Goal: Check status: Check status

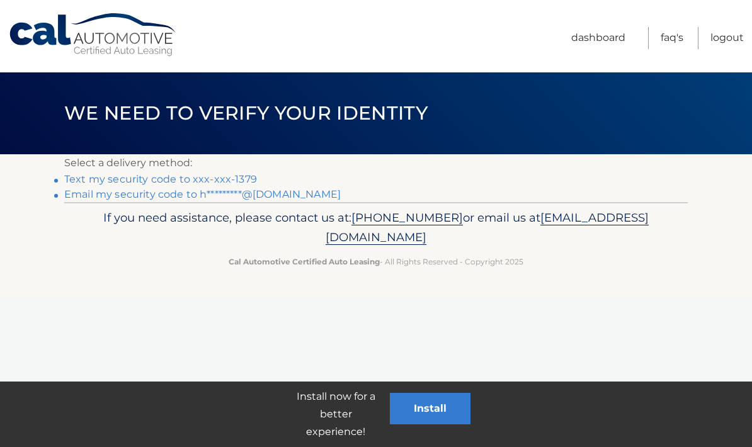
click at [232, 177] on link "Text my security code to xxx-xxx-1379" at bounding box center [160, 179] width 193 height 12
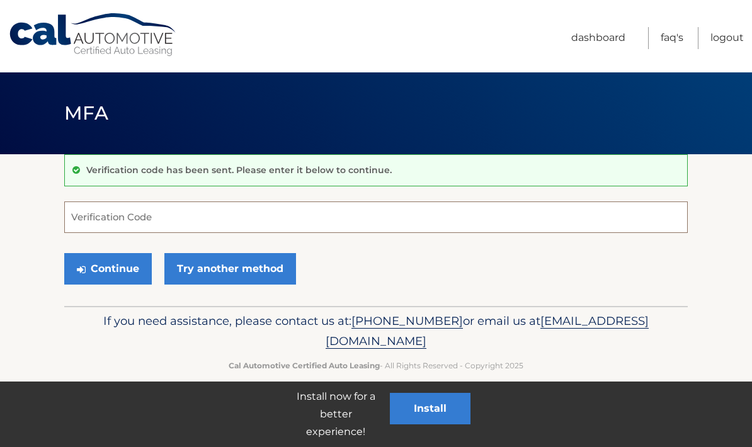
click at [177, 215] on input "Verification Code" at bounding box center [375, 216] width 623 height 31
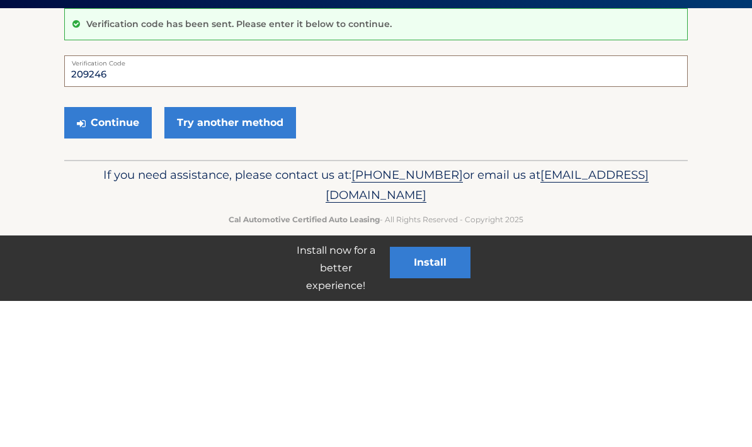
type input "209246"
click at [130, 253] on button "Continue" at bounding box center [108, 268] width 88 height 31
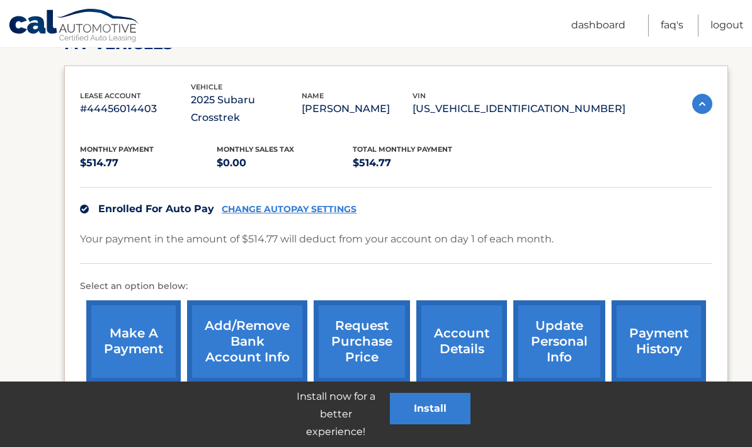
scroll to position [180, 0]
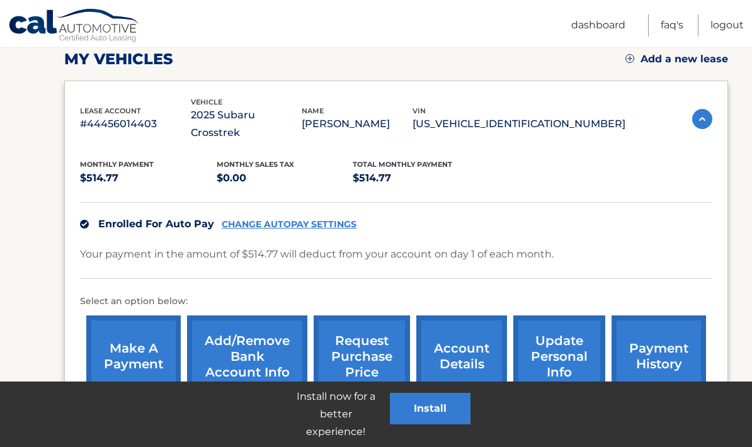
click at [669, 339] on link "payment history" at bounding box center [658, 356] width 94 height 82
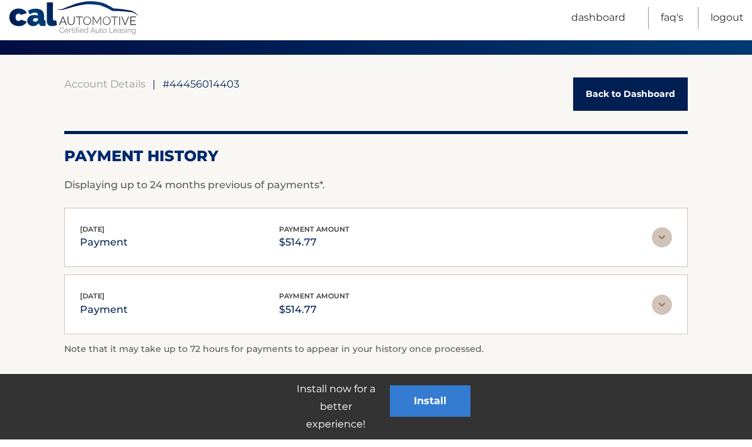
scroll to position [142, 0]
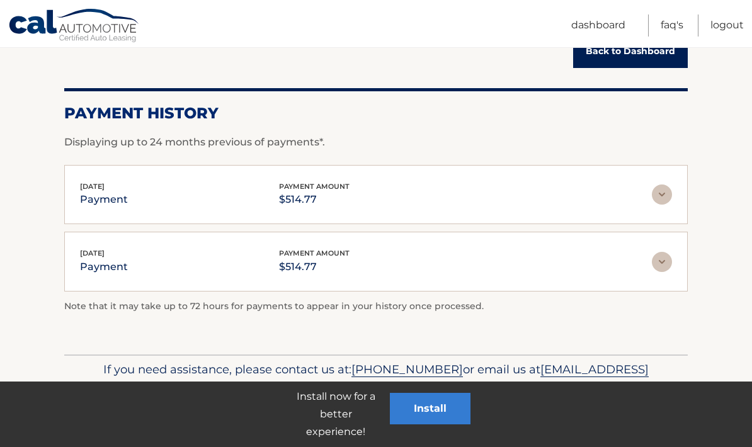
click at [664, 198] on img at bounding box center [662, 194] width 20 height 20
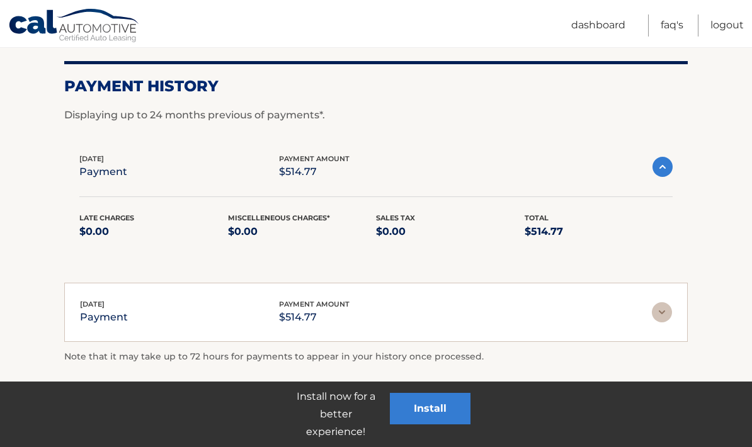
click at [665, 317] on img at bounding box center [662, 312] width 20 height 20
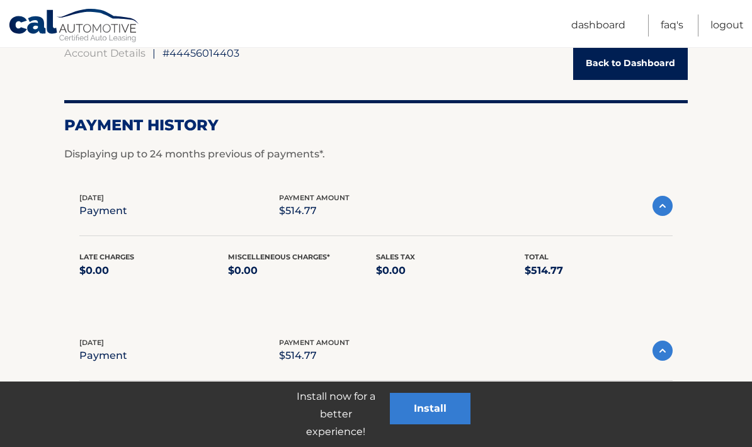
scroll to position [0, 0]
